Goal: Information Seeking & Learning: Learn about a topic

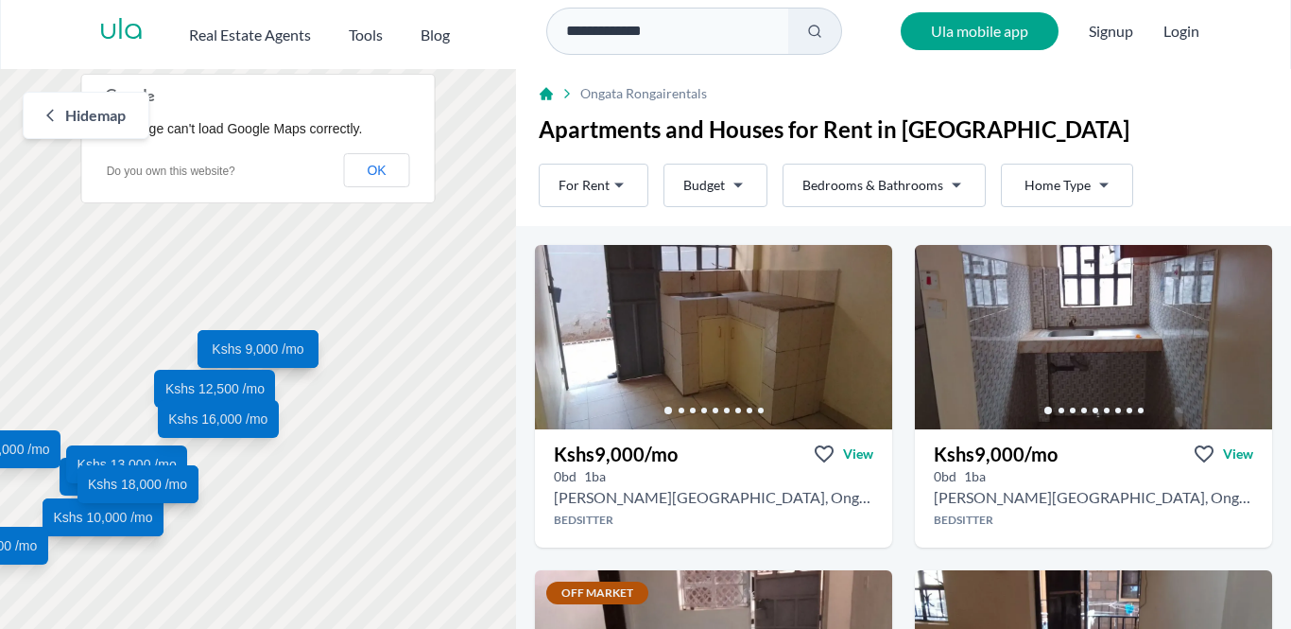
scroll to position [675, 0]
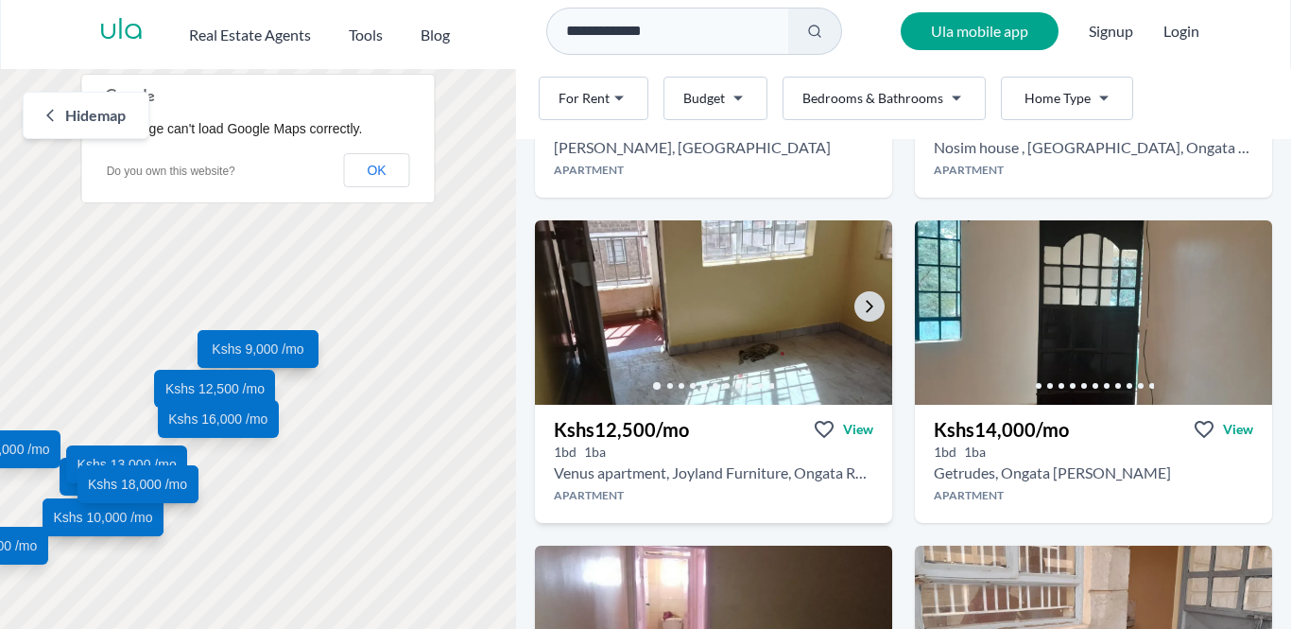
click at [697, 380] on icon at bounding box center [692, 385] width 11 height 11
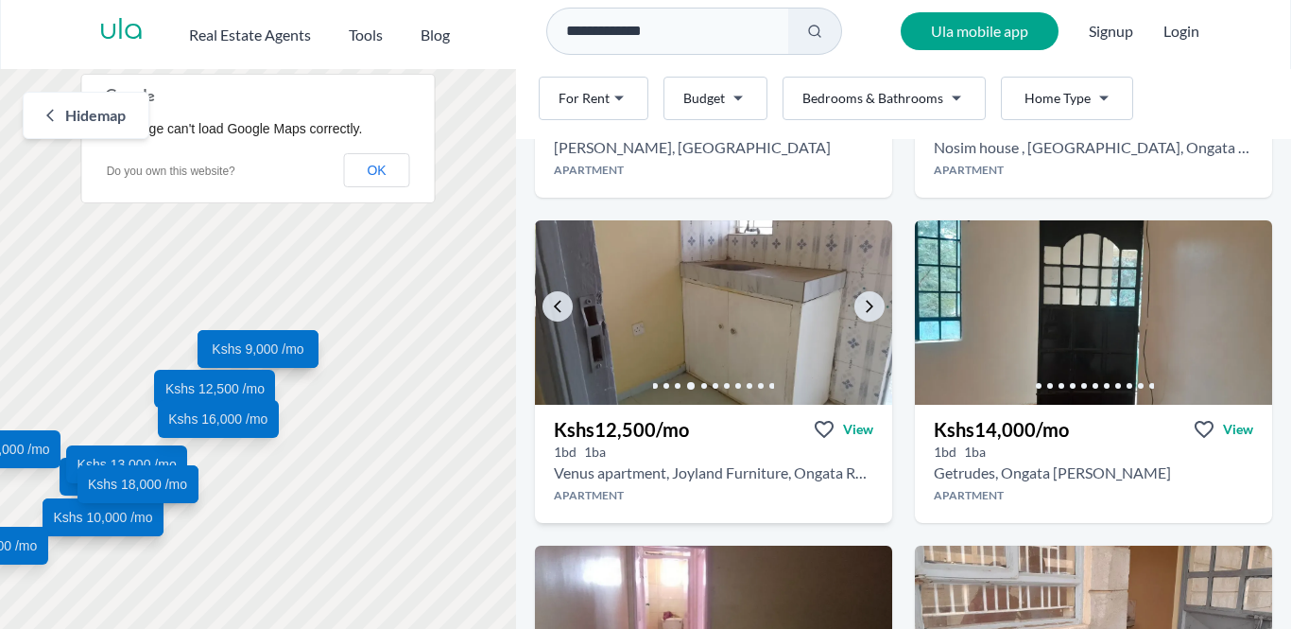
scroll to position [589, 0]
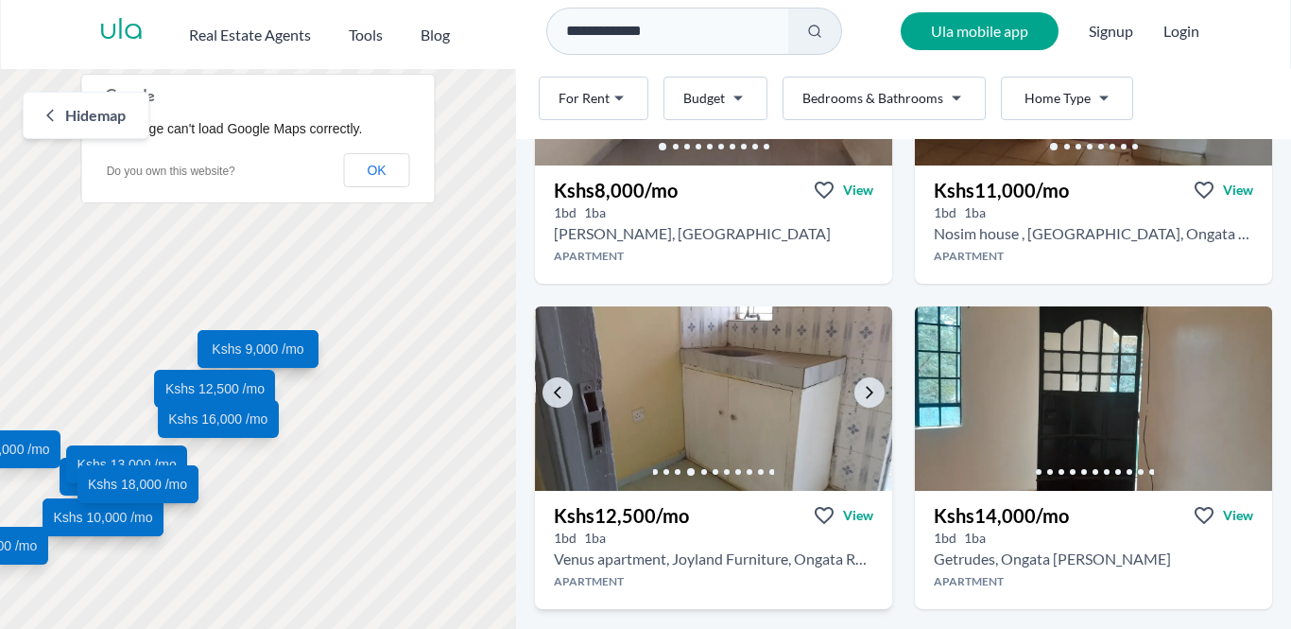
click at [713, 367] on img at bounding box center [714, 398] width 357 height 184
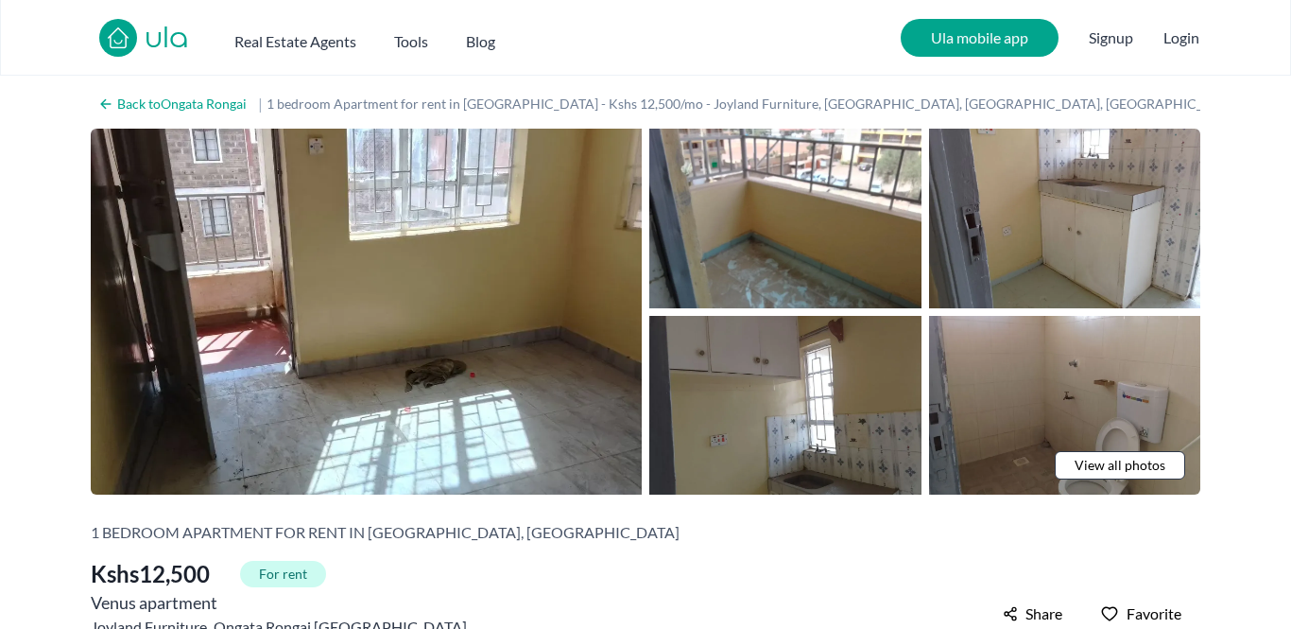
click at [1095, 465] on span "View all photos" at bounding box center [1120, 465] width 91 height 19
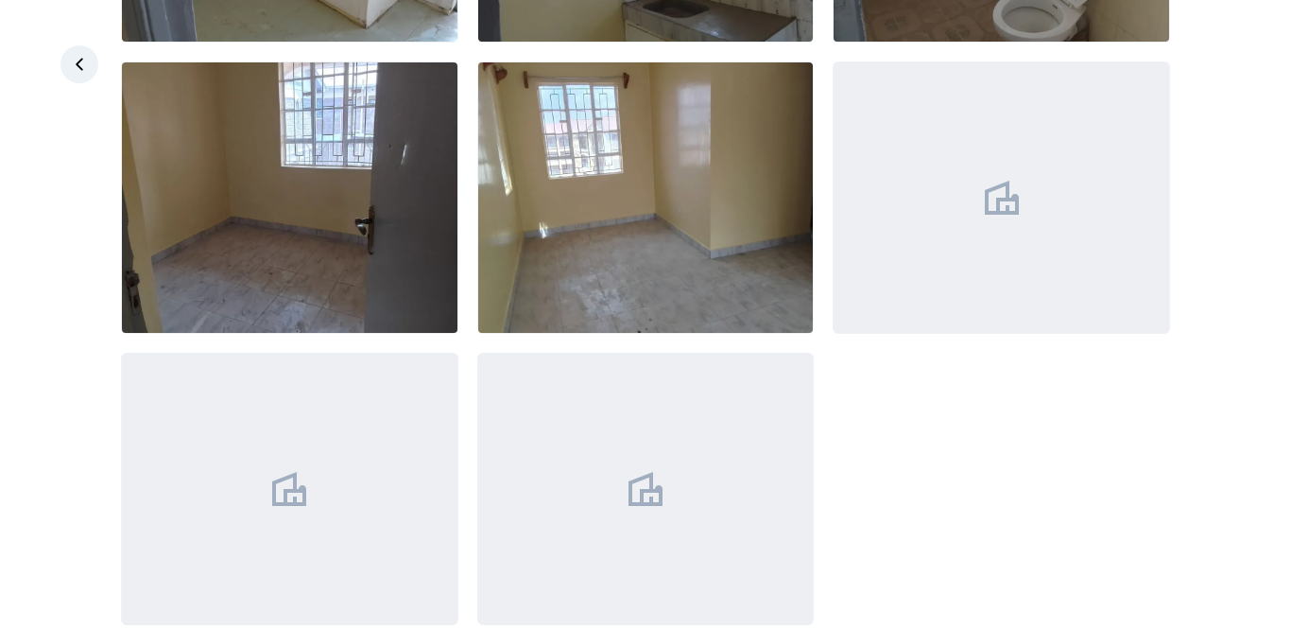
scroll to position [668, 0]
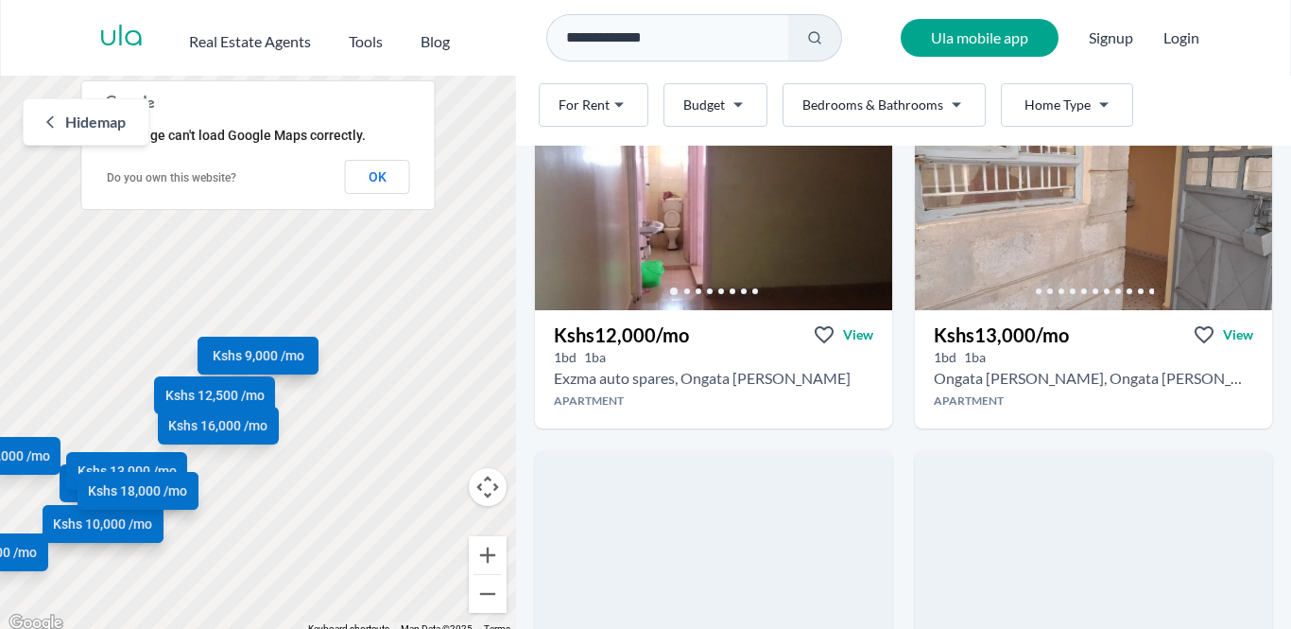
scroll to position [1048, 0]
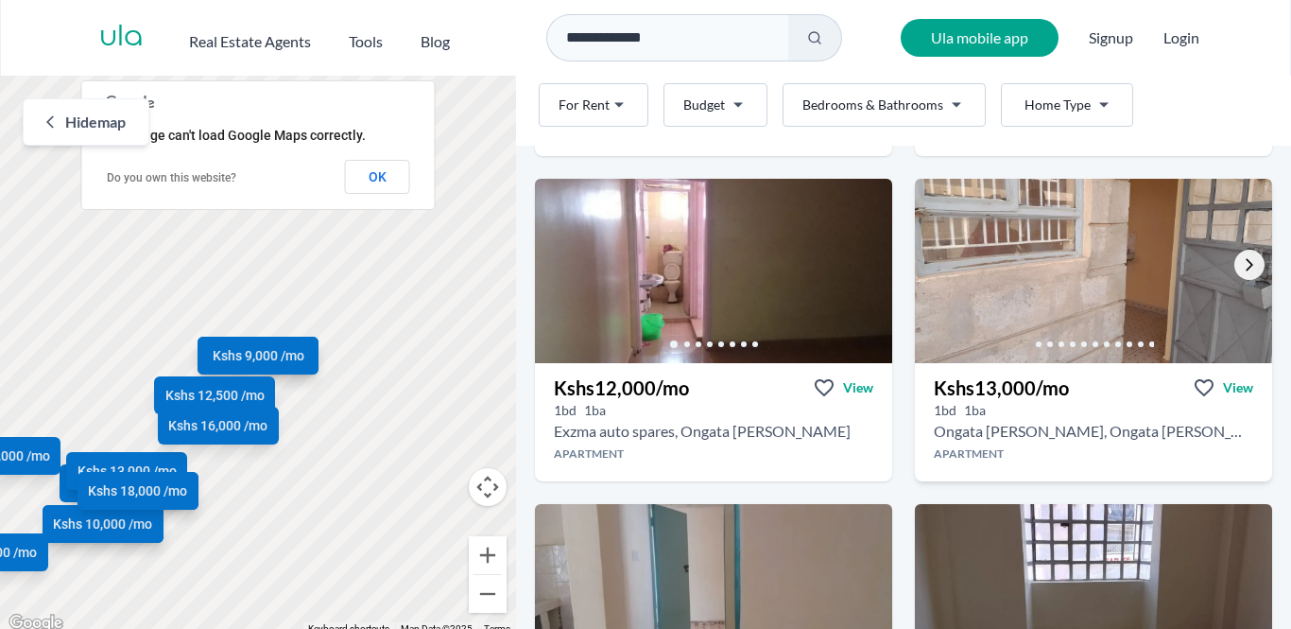
click at [1256, 271] on icon "Go to the next property image" at bounding box center [1249, 264] width 15 height 15
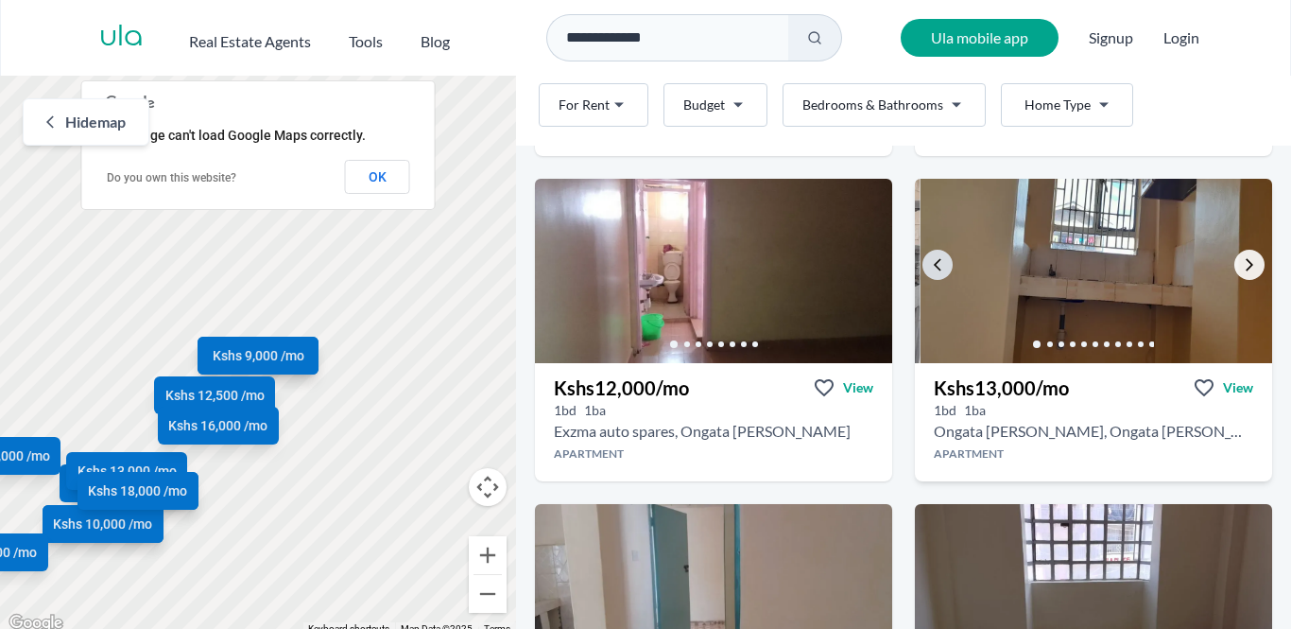
click at [1256, 271] on icon "Go to the next property image" at bounding box center [1249, 264] width 15 height 15
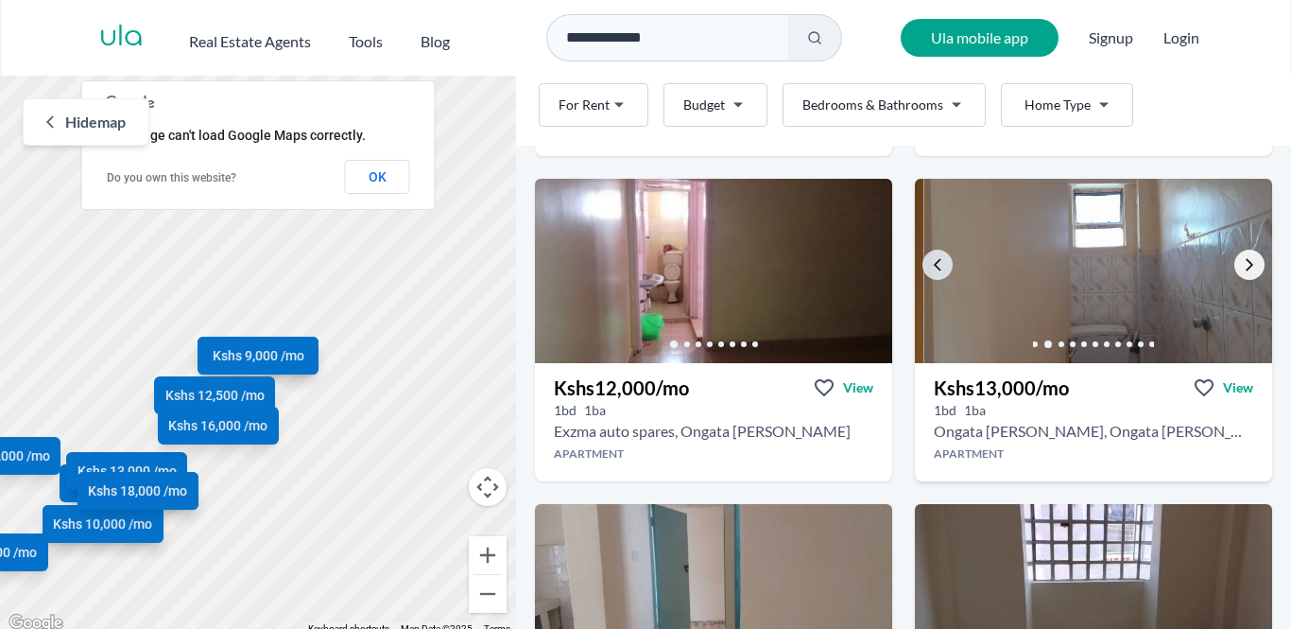
click at [1256, 271] on icon "Go to the next property image" at bounding box center [1249, 264] width 15 height 15
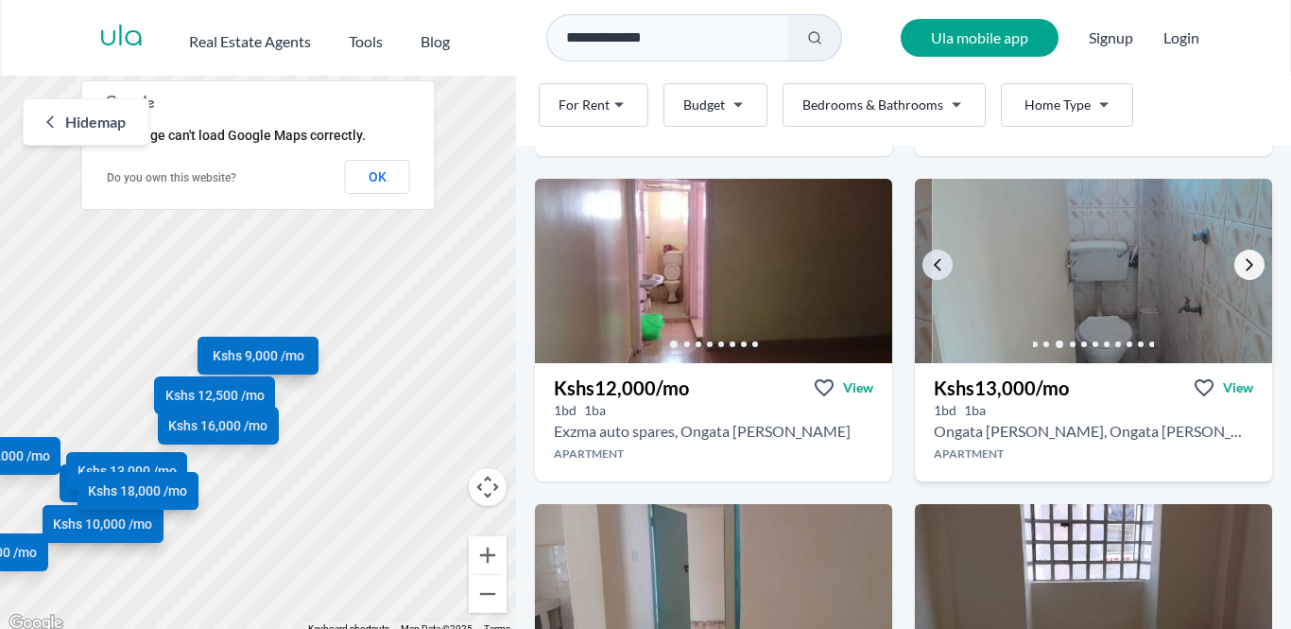
click at [1256, 271] on icon "Go to the next property image" at bounding box center [1249, 264] width 15 height 15
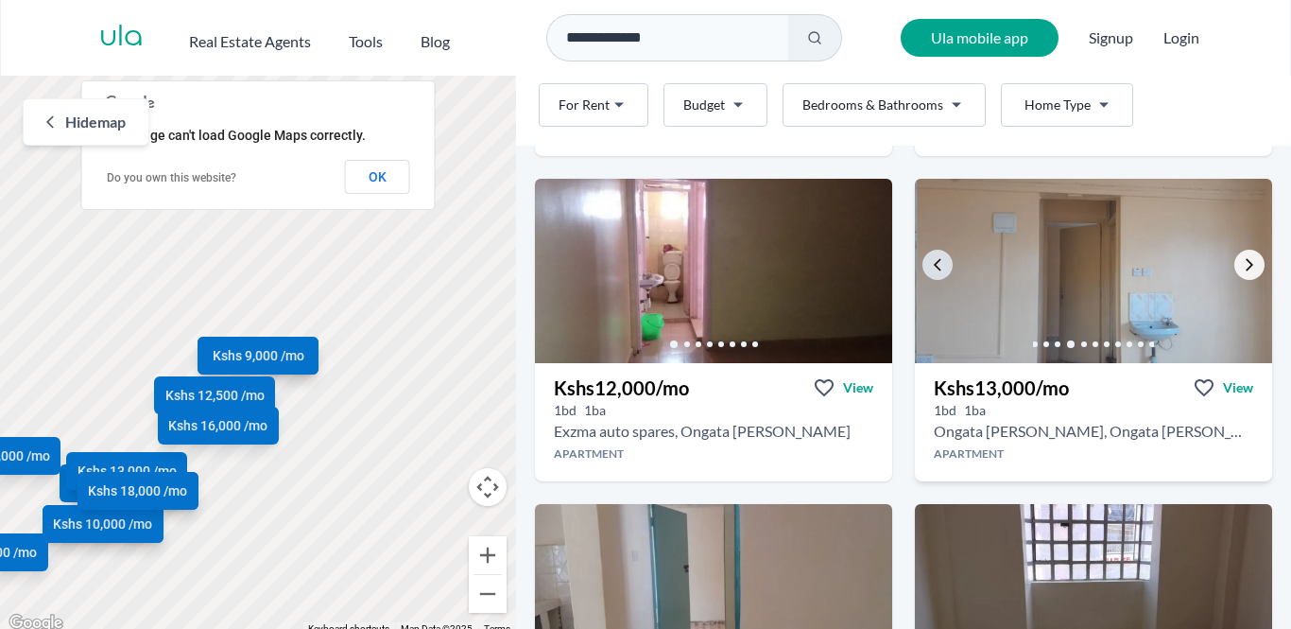
click at [1256, 271] on icon "Go to the next property image" at bounding box center [1249, 264] width 15 height 15
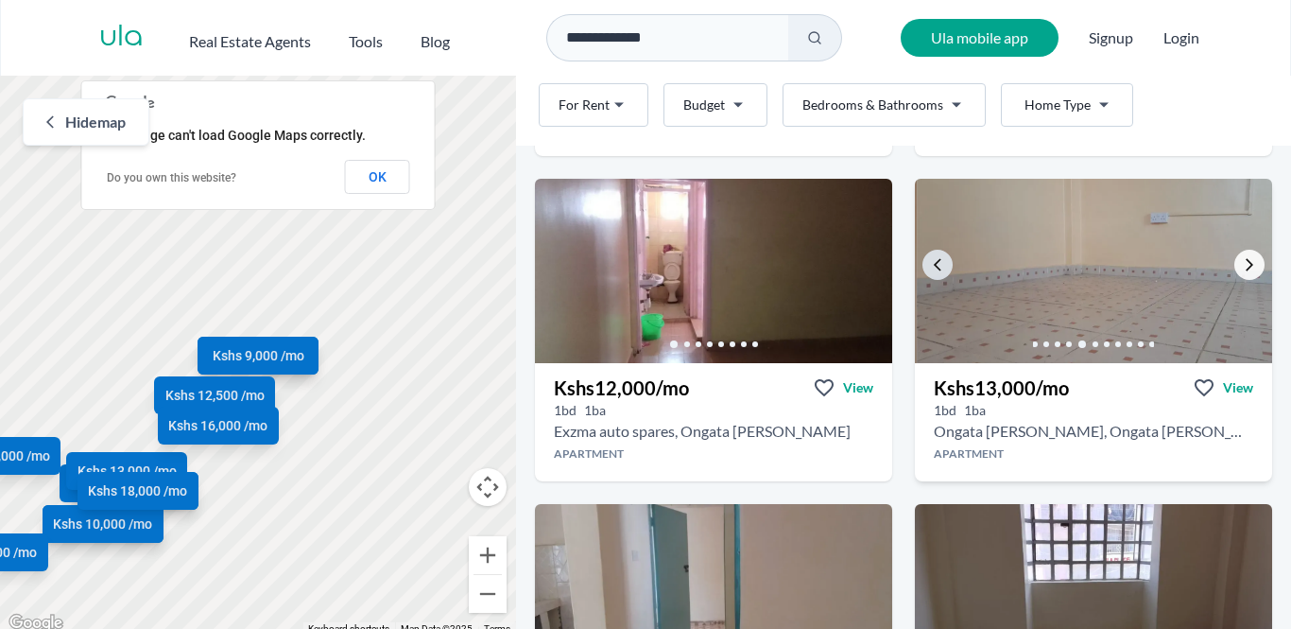
click at [1256, 271] on icon "Go to the next property image" at bounding box center [1249, 264] width 15 height 15
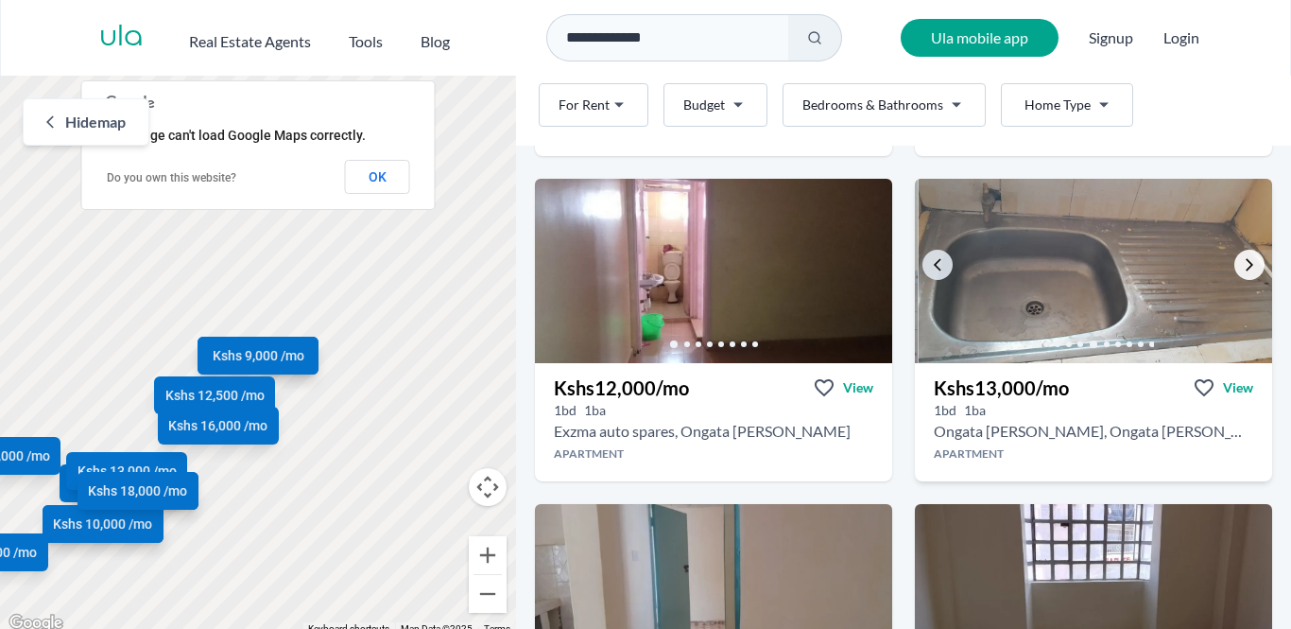
click at [1256, 271] on icon "Go to the next property image" at bounding box center [1249, 264] width 15 height 15
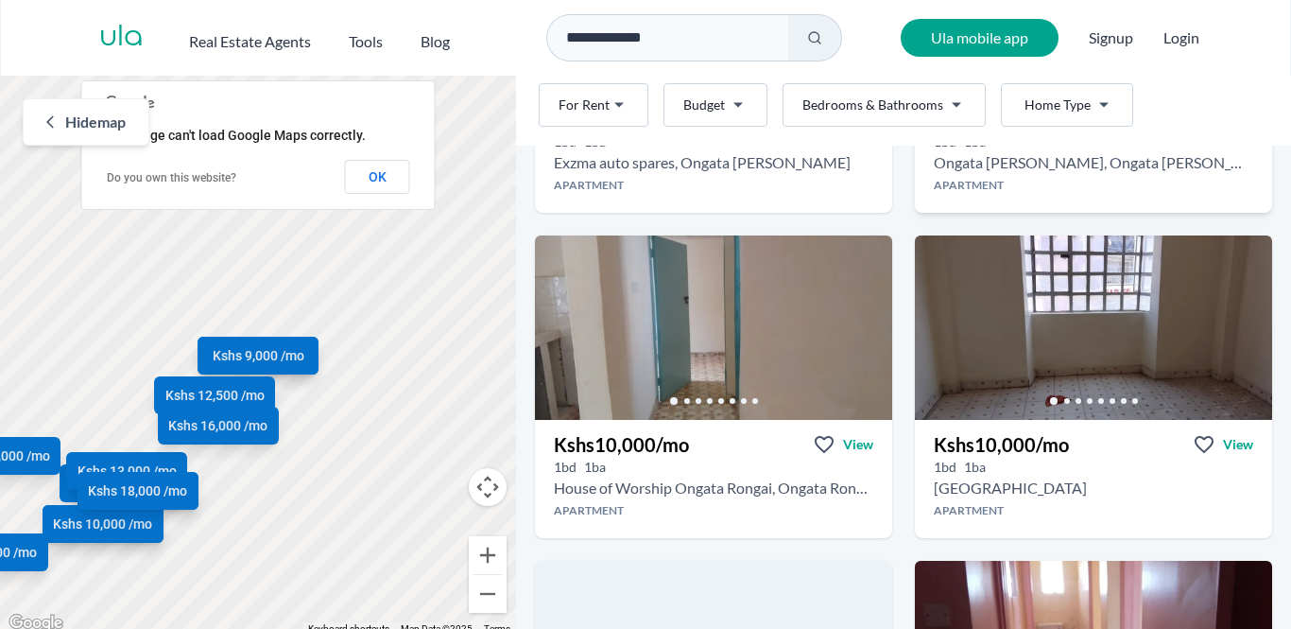
scroll to position [1329, 0]
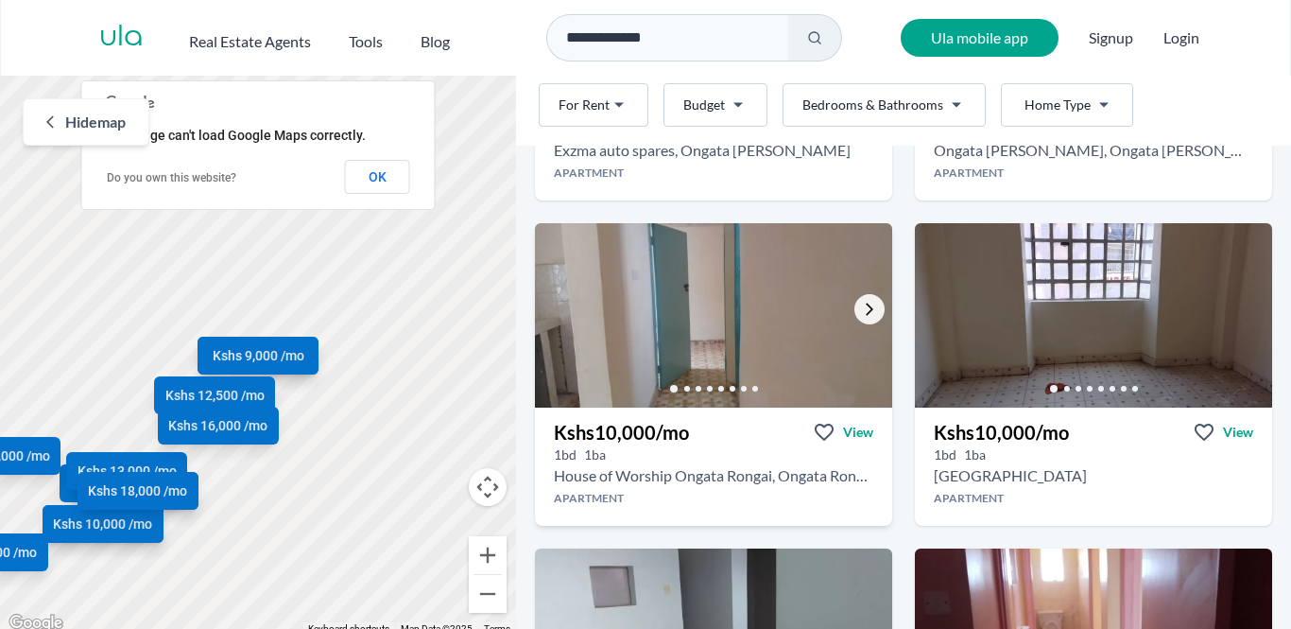
click at [867, 319] on link "Go to the next property image" at bounding box center [869, 309] width 30 height 30
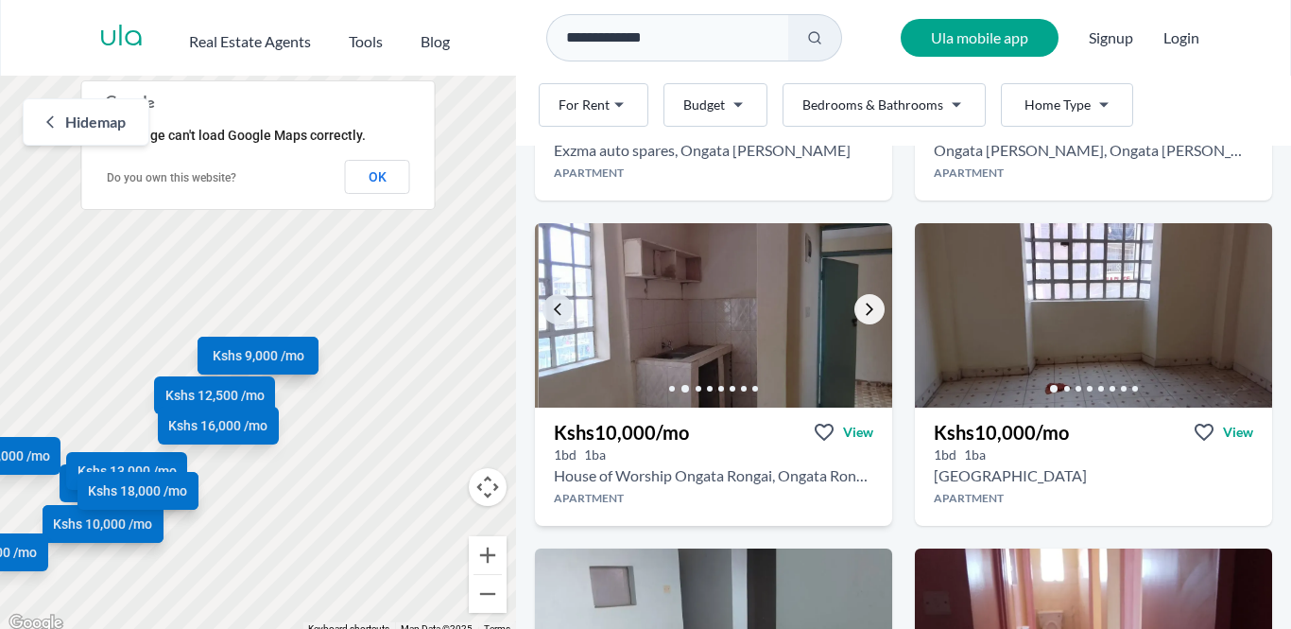
click at [867, 319] on link "Go to the next property image" at bounding box center [869, 309] width 30 height 30
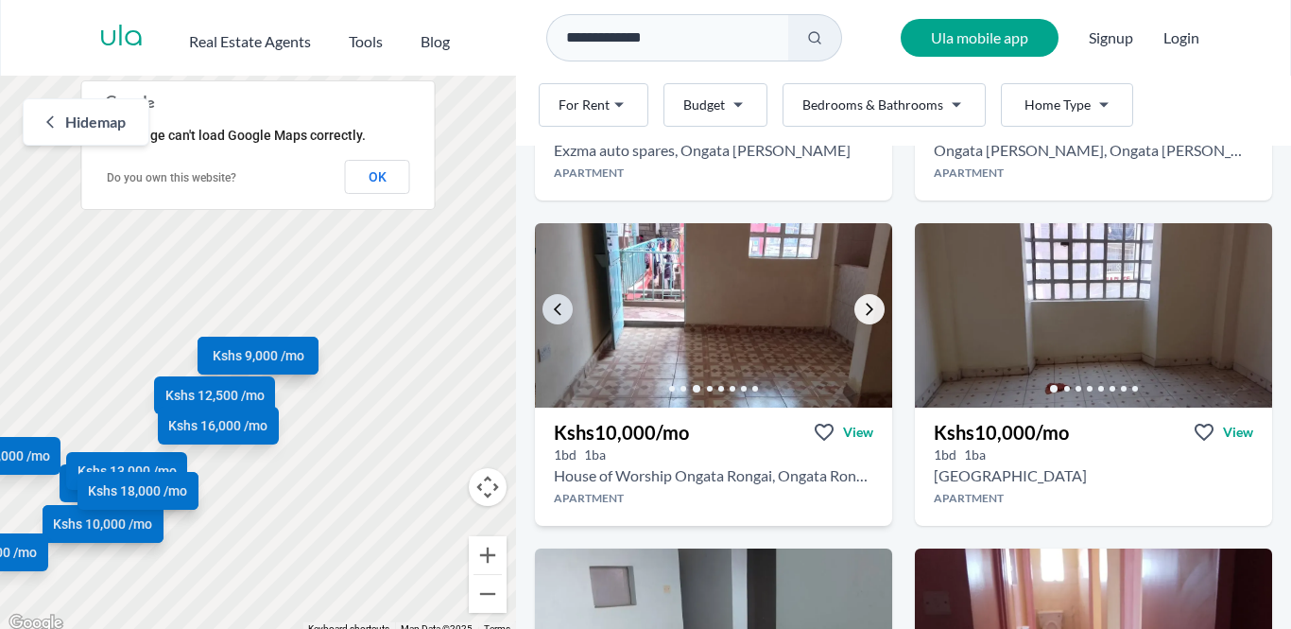
click at [867, 319] on link "Go to the next property image" at bounding box center [869, 309] width 30 height 30
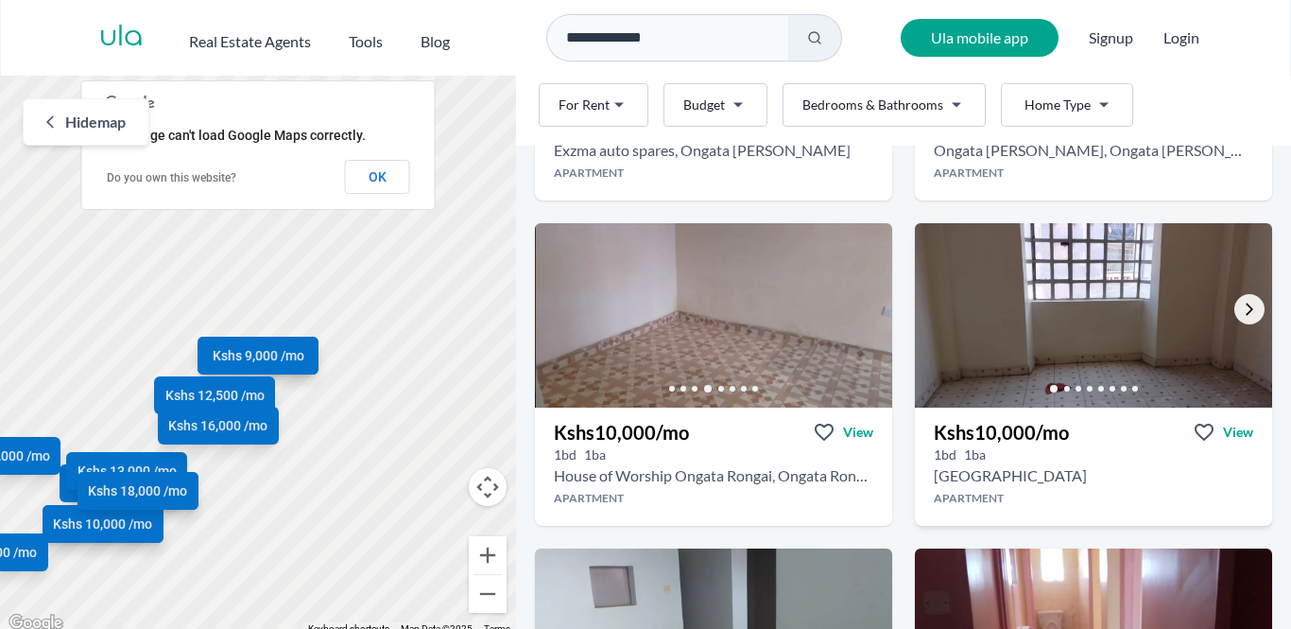
click at [1247, 315] on icon "Go to the next property image" at bounding box center [1249, 309] width 15 height 15
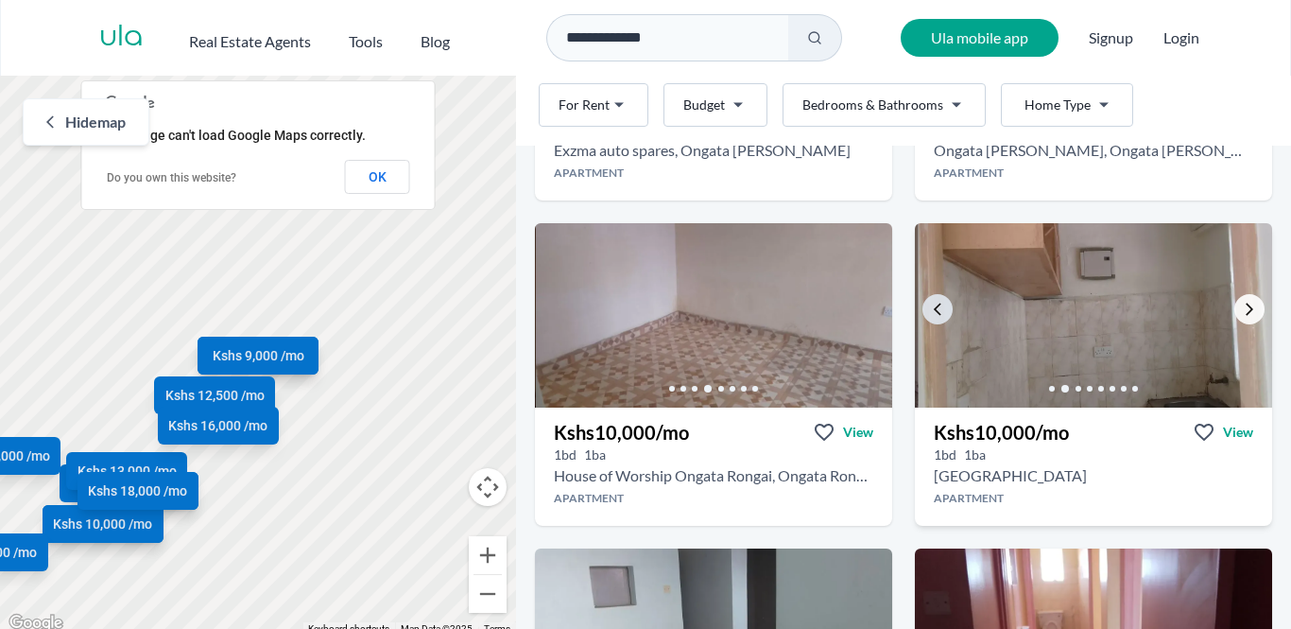
click at [1247, 315] on icon "Go to the next property image" at bounding box center [1249, 309] width 15 height 15
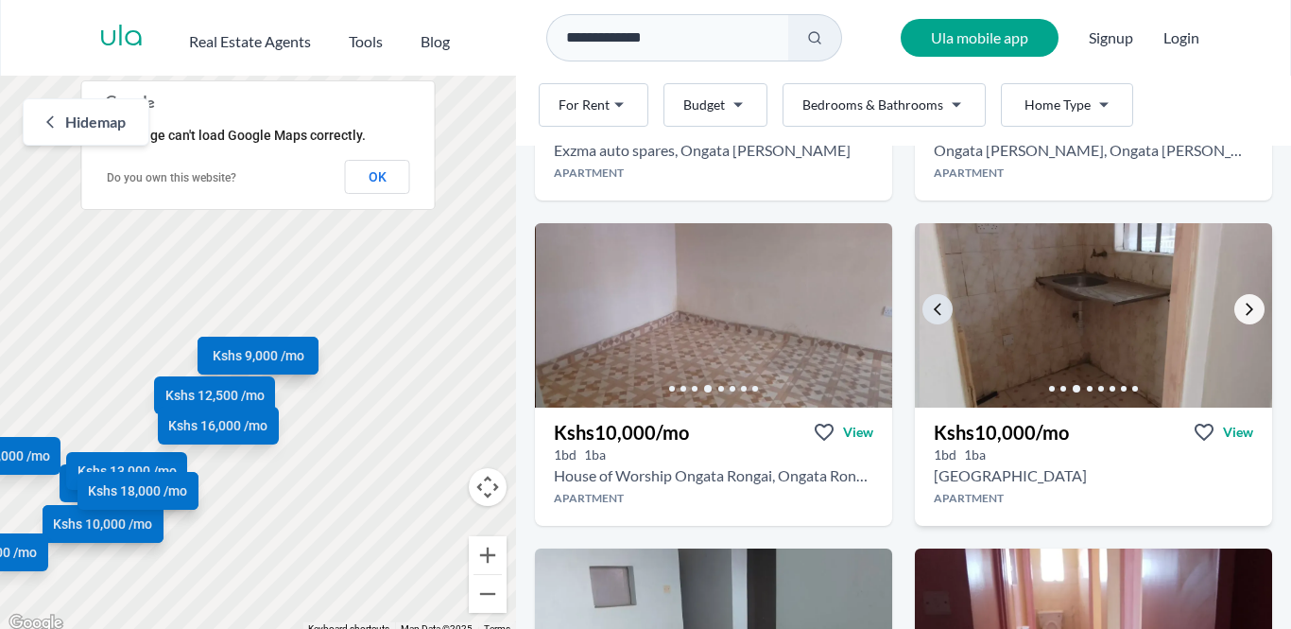
click at [1247, 315] on icon "Go to the next property image" at bounding box center [1249, 309] width 15 height 15
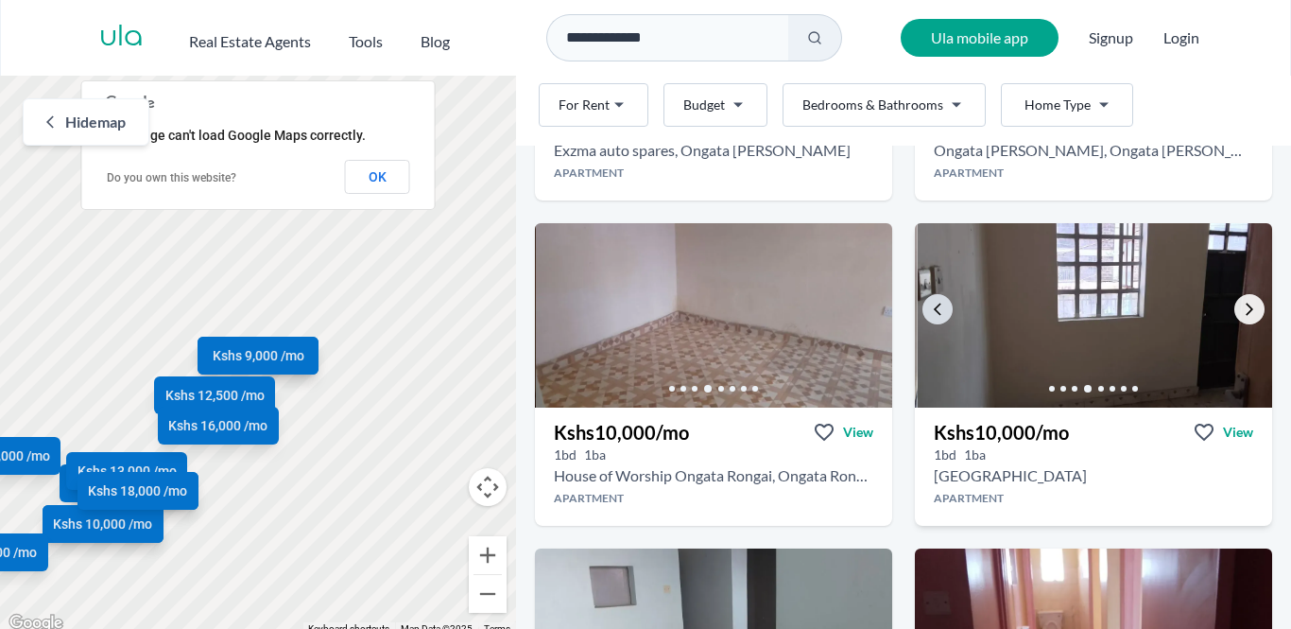
click at [1247, 315] on icon "Go to the next property image" at bounding box center [1249, 309] width 15 height 15
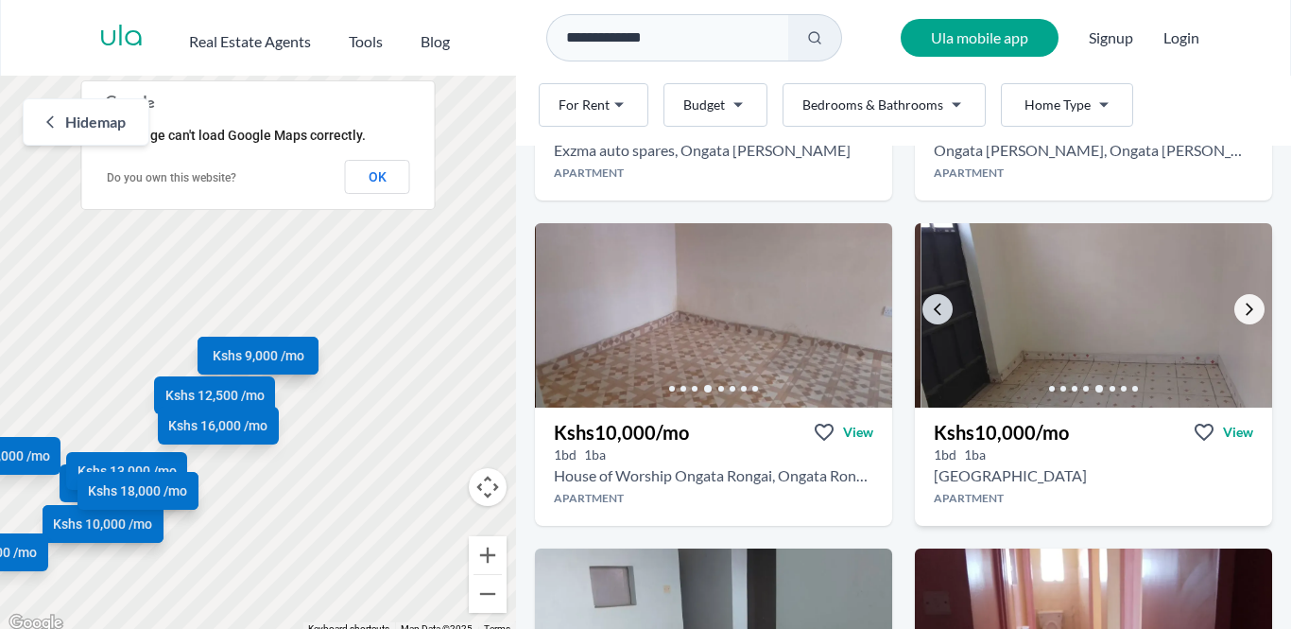
click at [1247, 315] on icon "Go to the next property image" at bounding box center [1249, 309] width 15 height 15
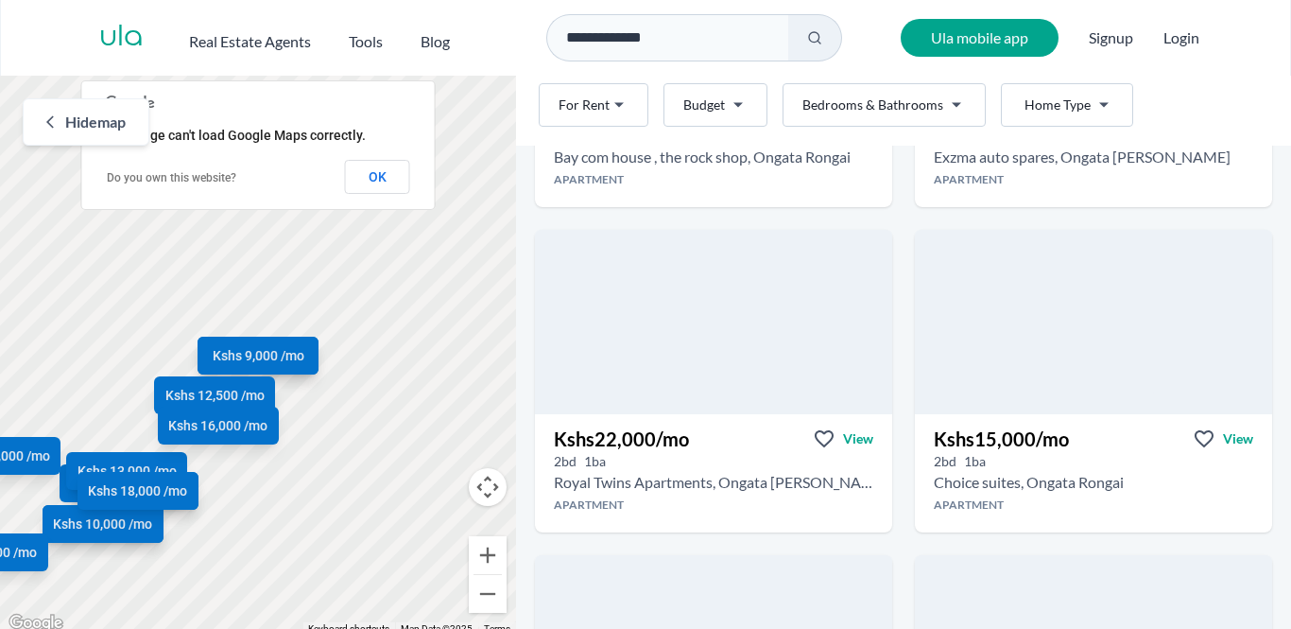
scroll to position [1979, 0]
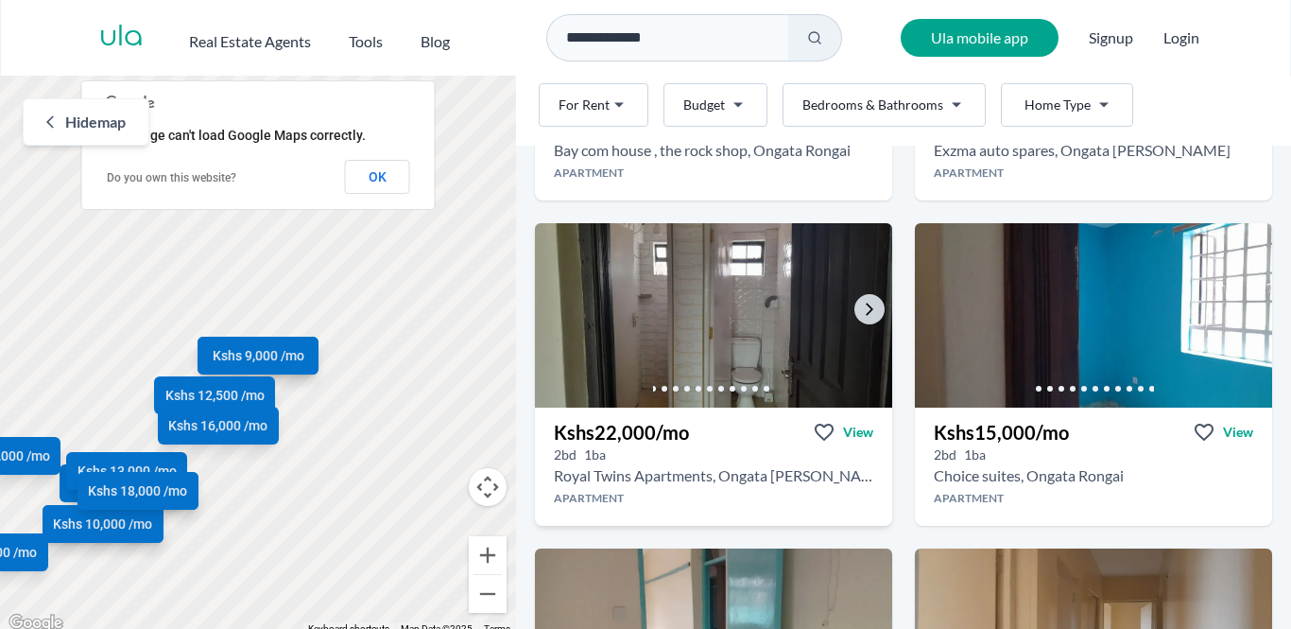
click at [855, 299] on img at bounding box center [713, 315] width 375 height 194
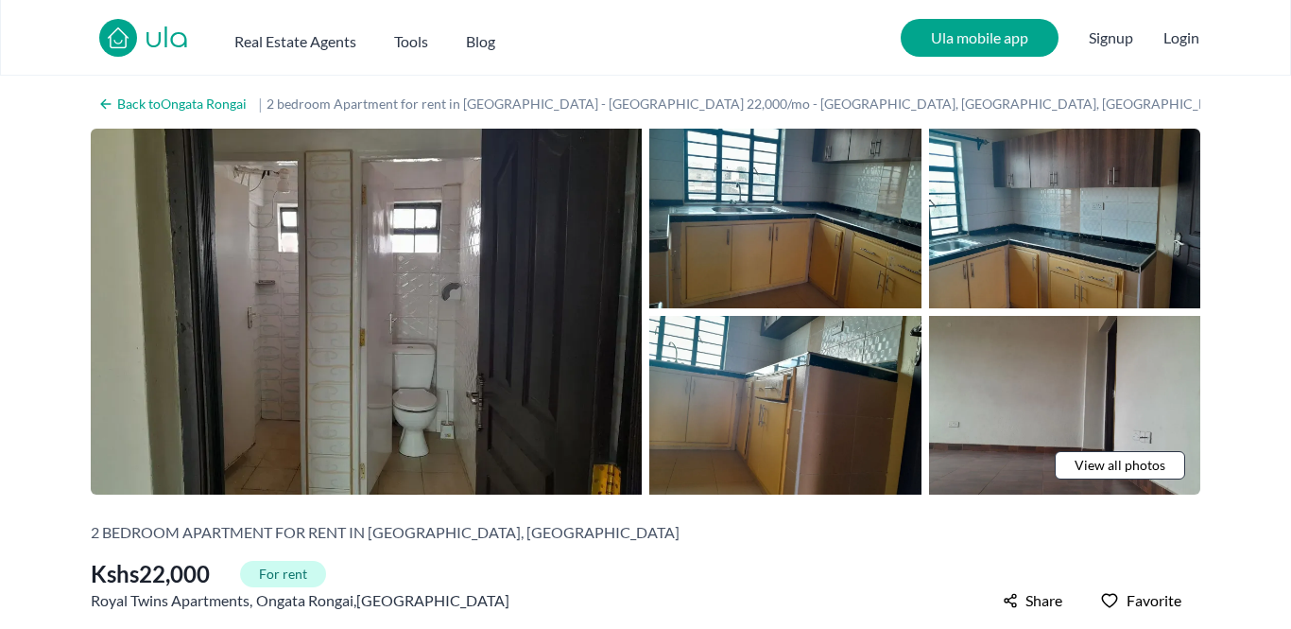
click at [1100, 460] on span "View all photos" at bounding box center [1120, 465] width 91 height 19
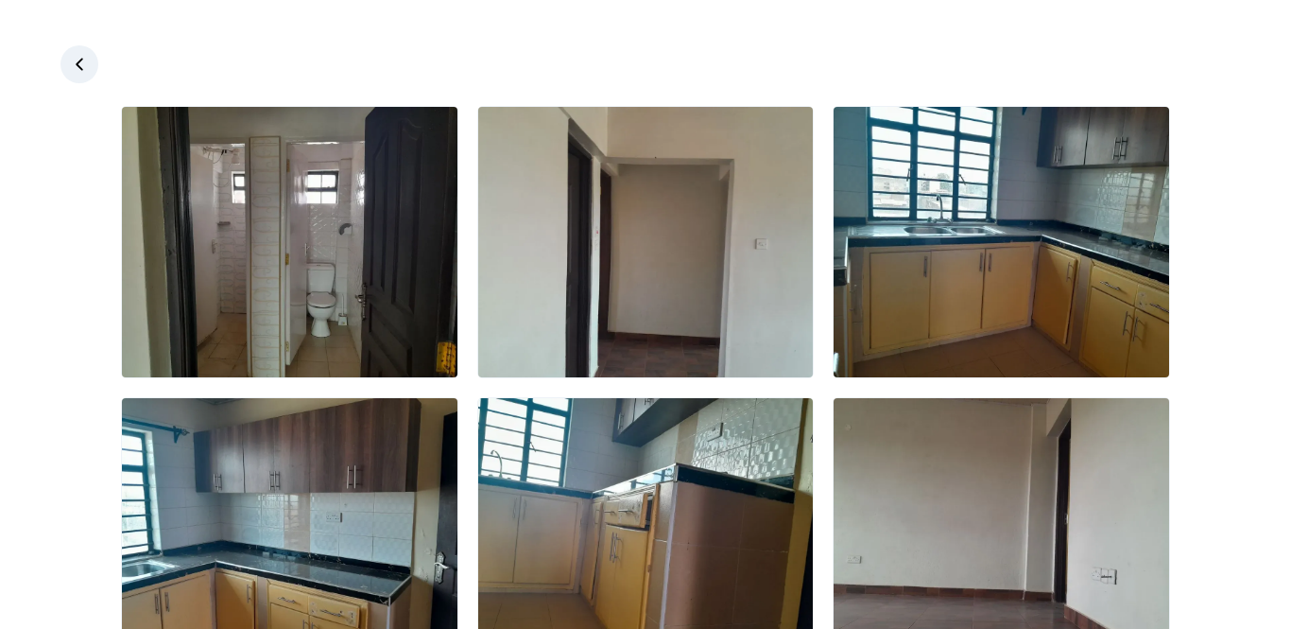
click at [62, 56] on link at bounding box center [79, 64] width 38 height 38
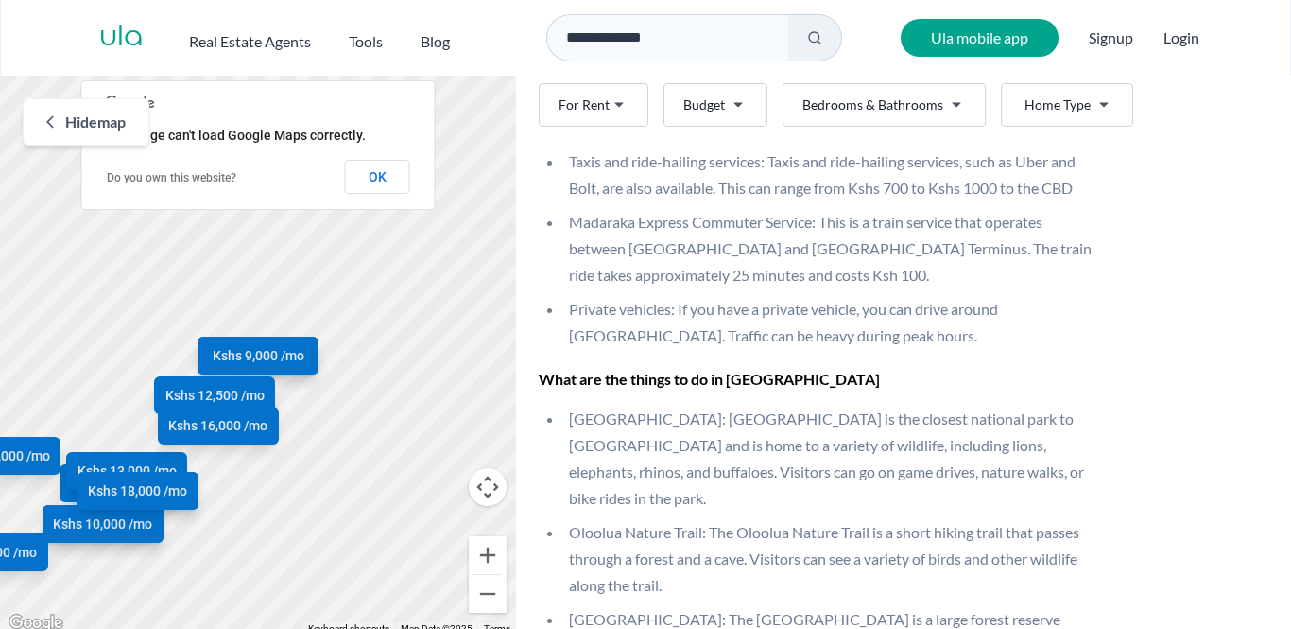
scroll to position [4922, 0]
